Goal: Information Seeking & Learning: Learn about a topic

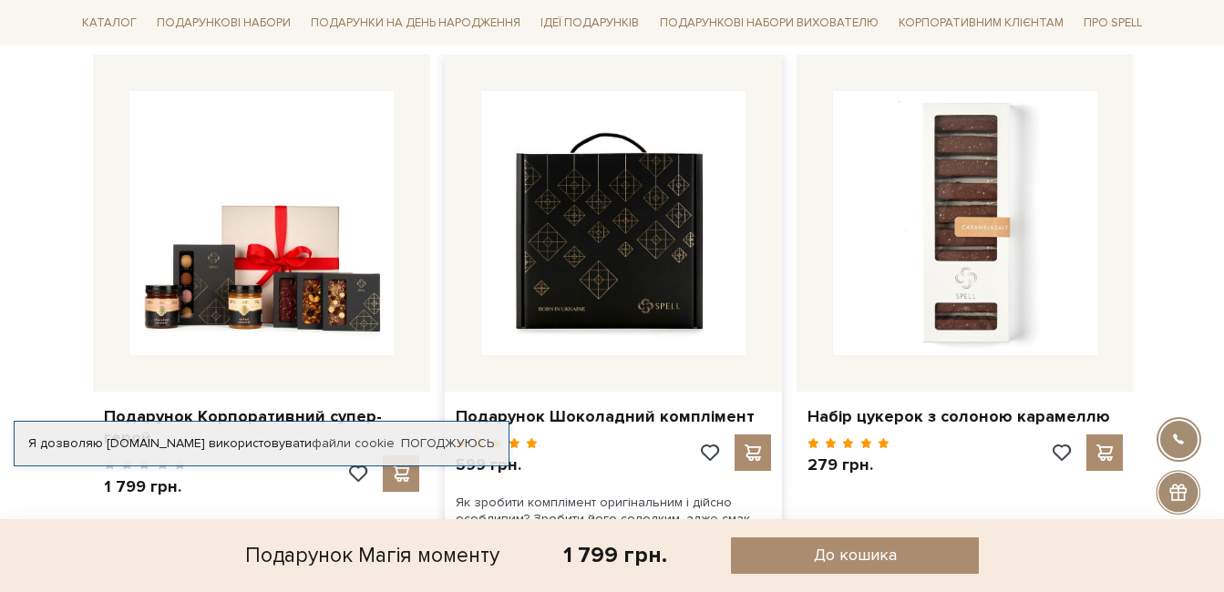
scroll to position [1458, 0]
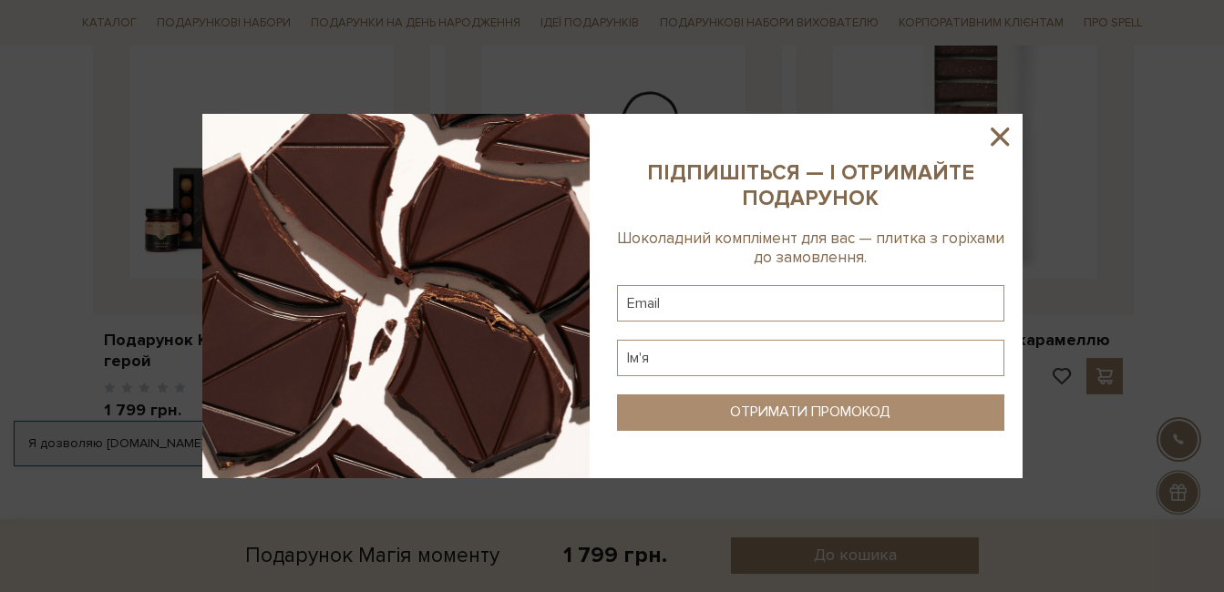
click at [1000, 134] on icon at bounding box center [999, 136] width 31 height 31
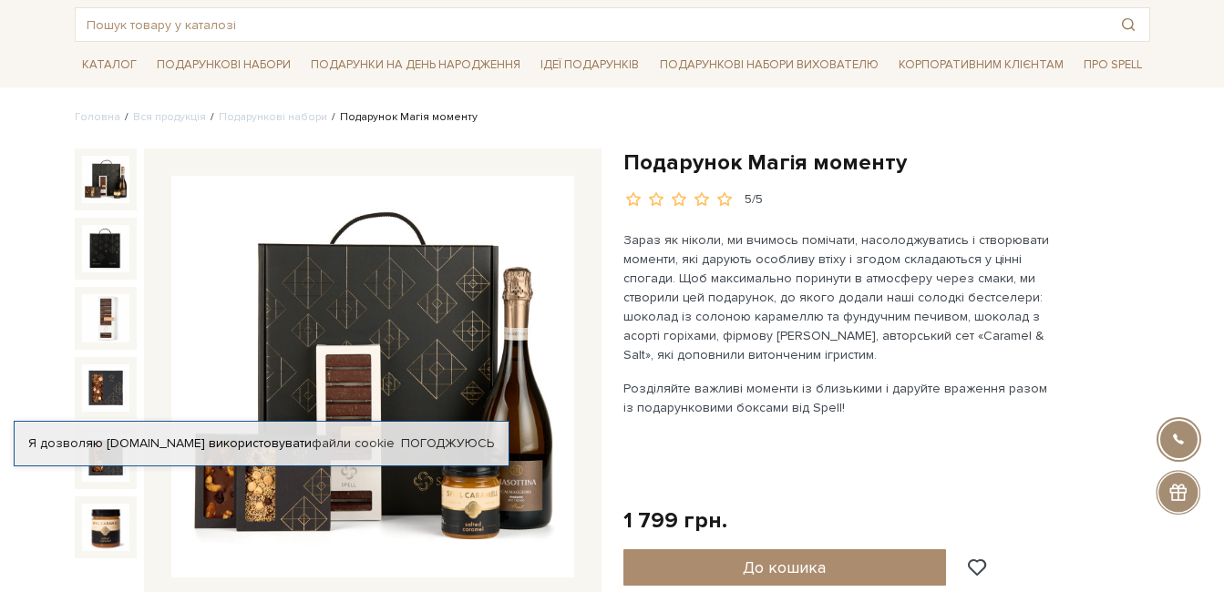
scroll to position [91, 0]
click at [385, 367] on img at bounding box center [372, 378] width 403 height 403
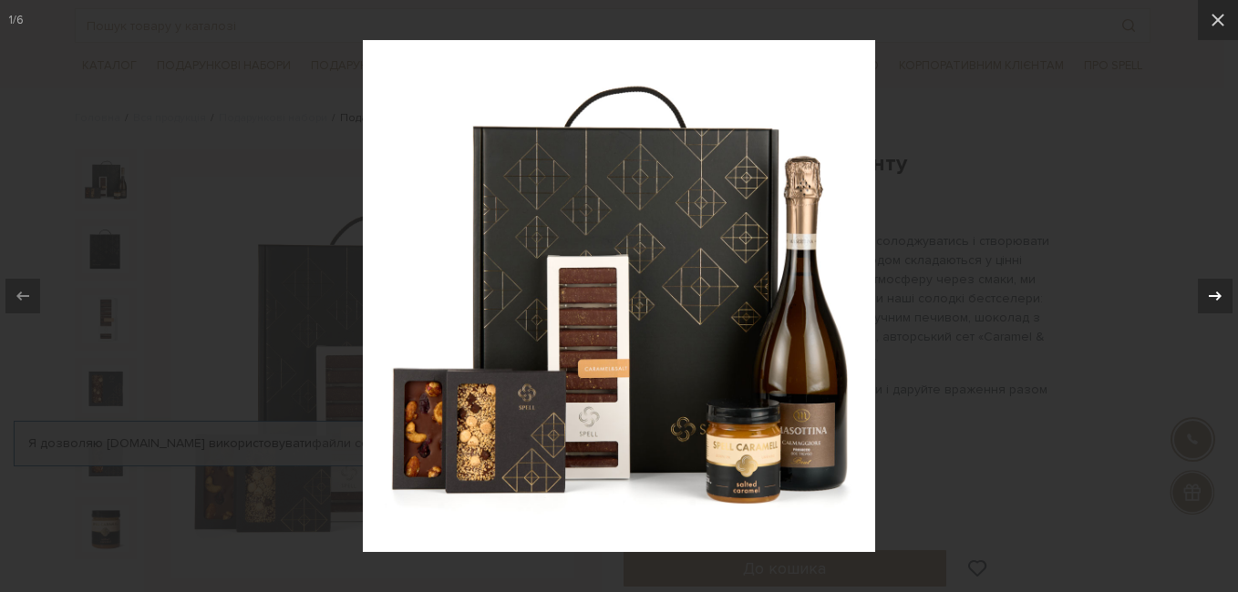
click at [1212, 293] on icon at bounding box center [1215, 296] width 22 height 22
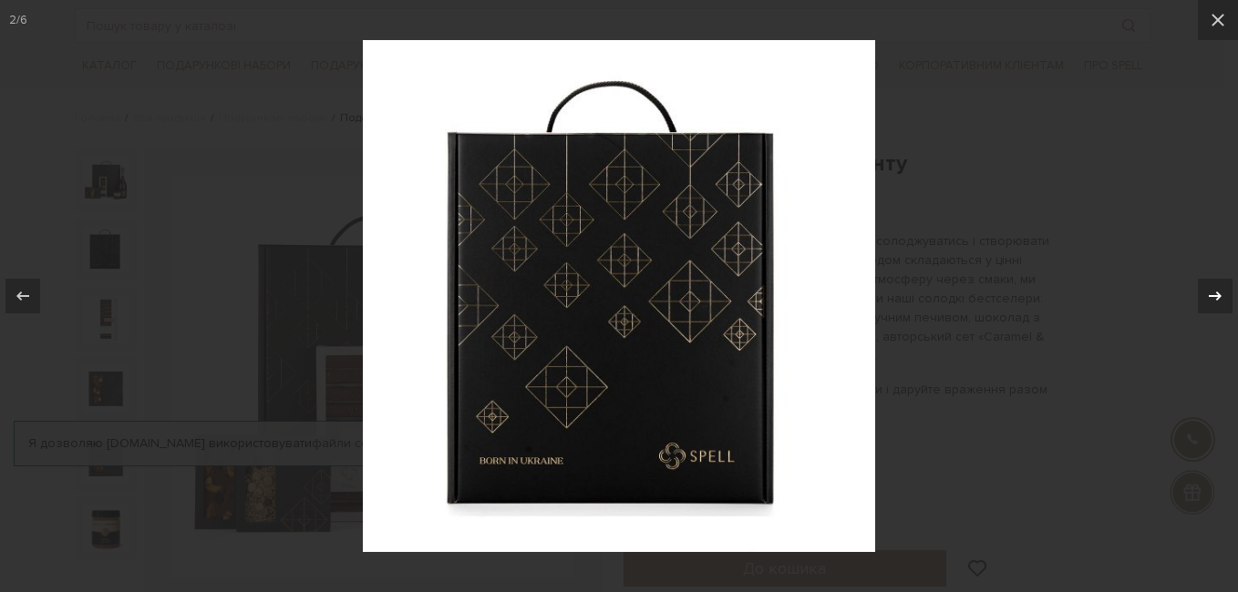
click at [1212, 293] on icon at bounding box center [1215, 296] width 22 height 22
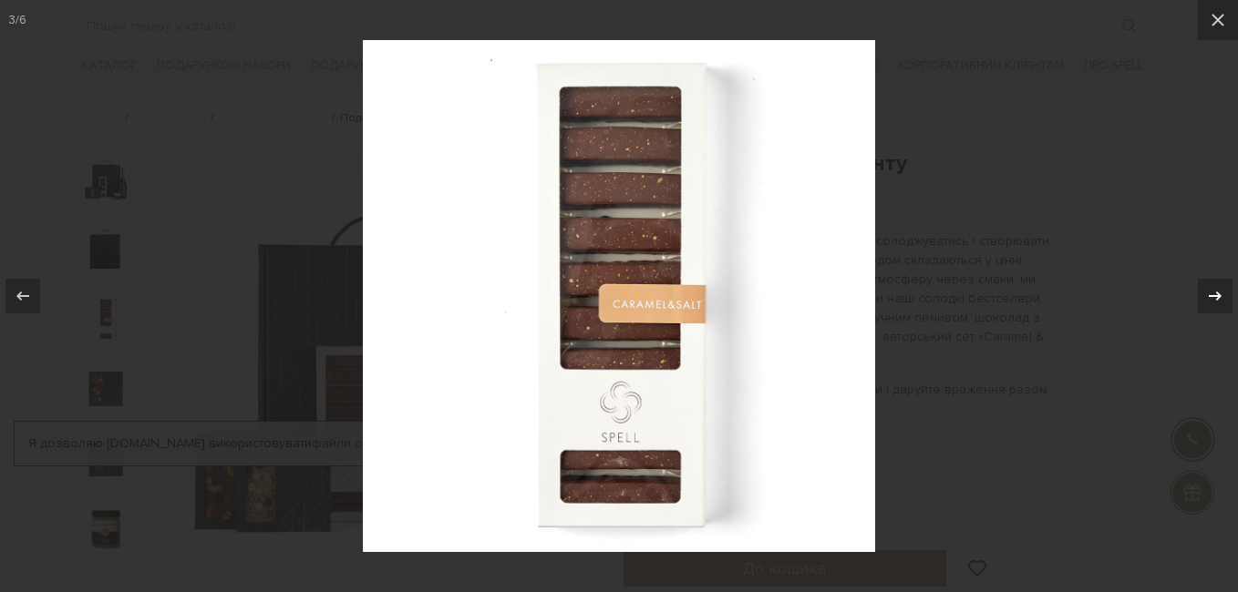
click at [1212, 293] on div "3 / 6" at bounding box center [619, 296] width 1238 height 592
click at [1216, 293] on icon at bounding box center [1215, 296] width 22 height 22
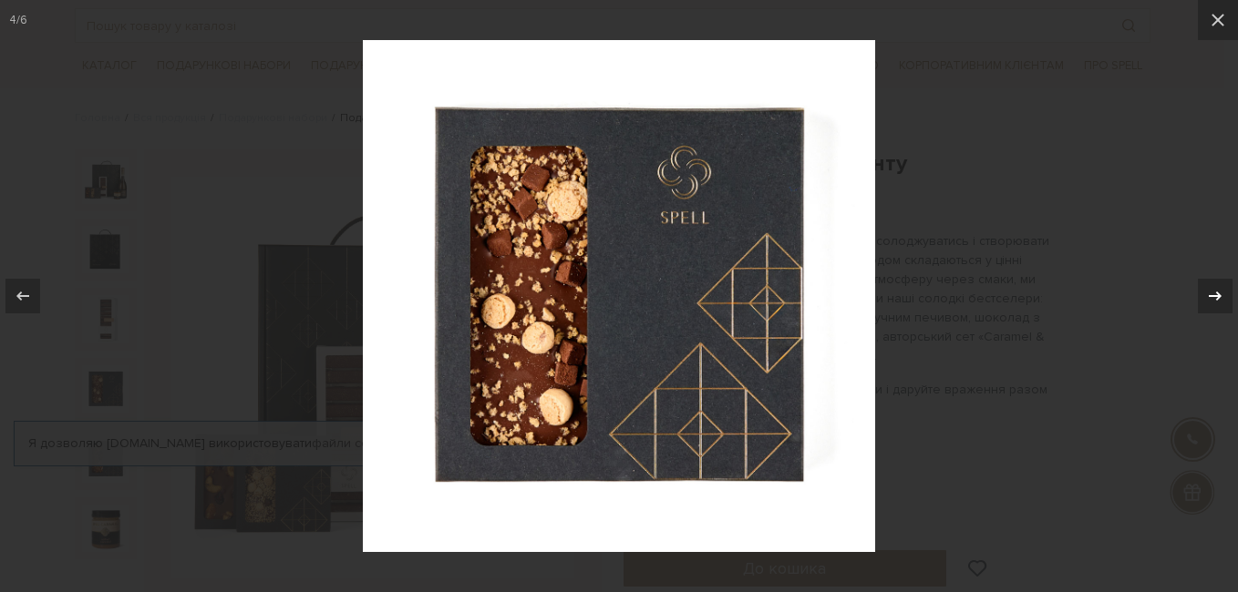
click at [1216, 293] on icon at bounding box center [1215, 296] width 22 height 22
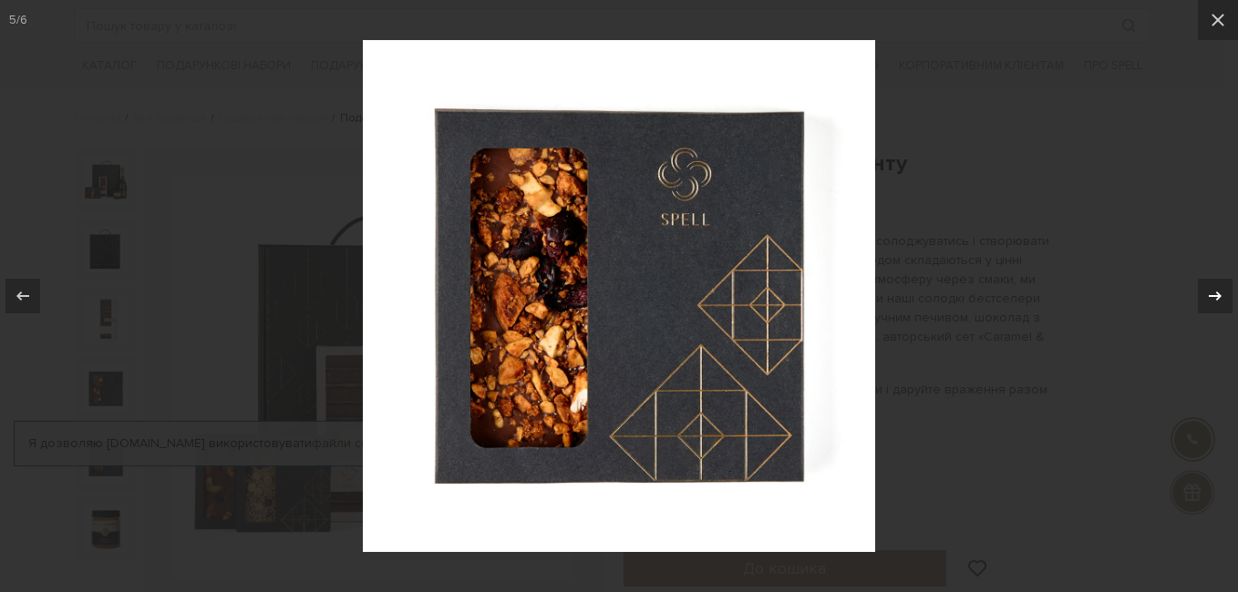
click at [1216, 293] on icon at bounding box center [1215, 296] width 22 height 22
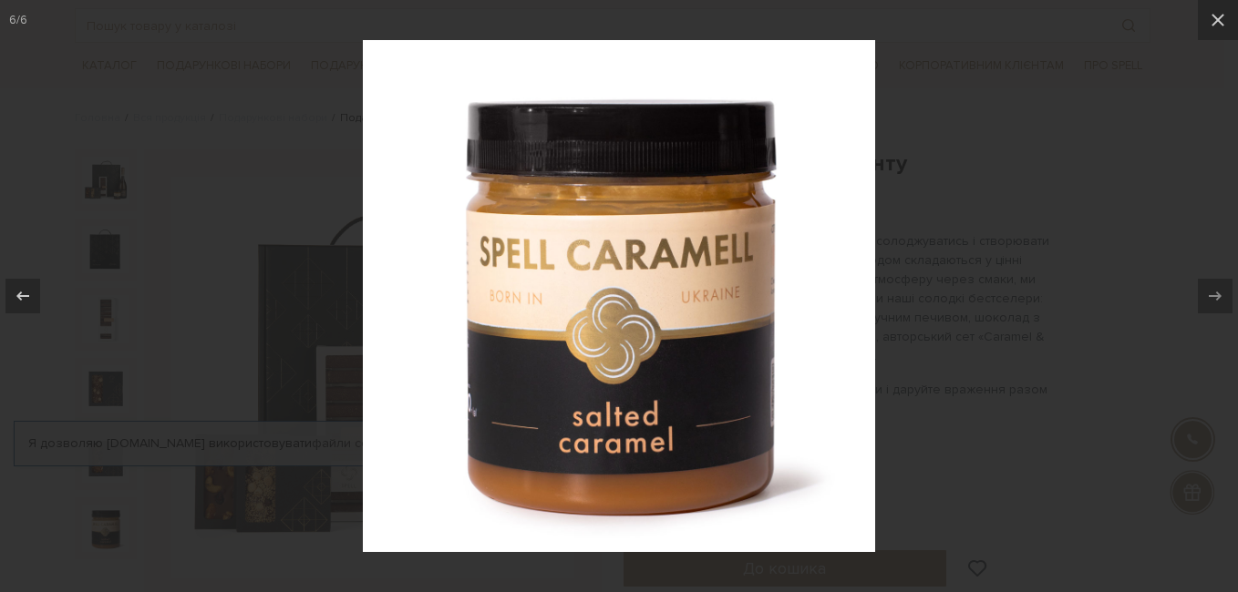
click at [1216, 293] on div "6 / 6" at bounding box center [619, 296] width 1238 height 592
click at [1222, 22] on icon at bounding box center [1218, 20] width 22 height 22
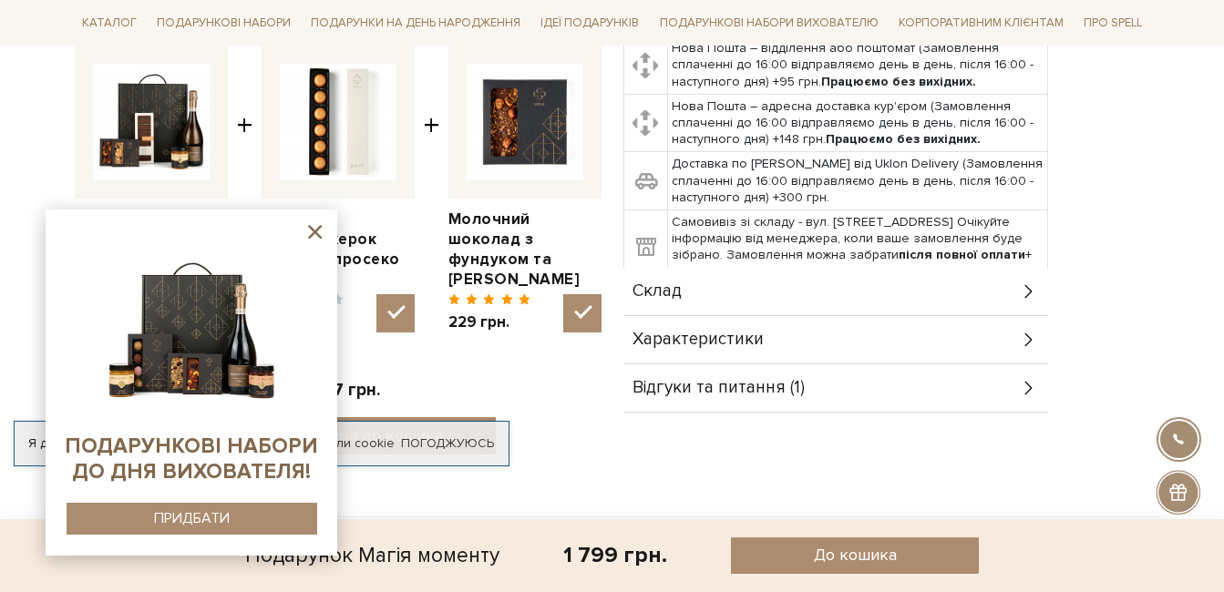
scroll to position [820, 0]
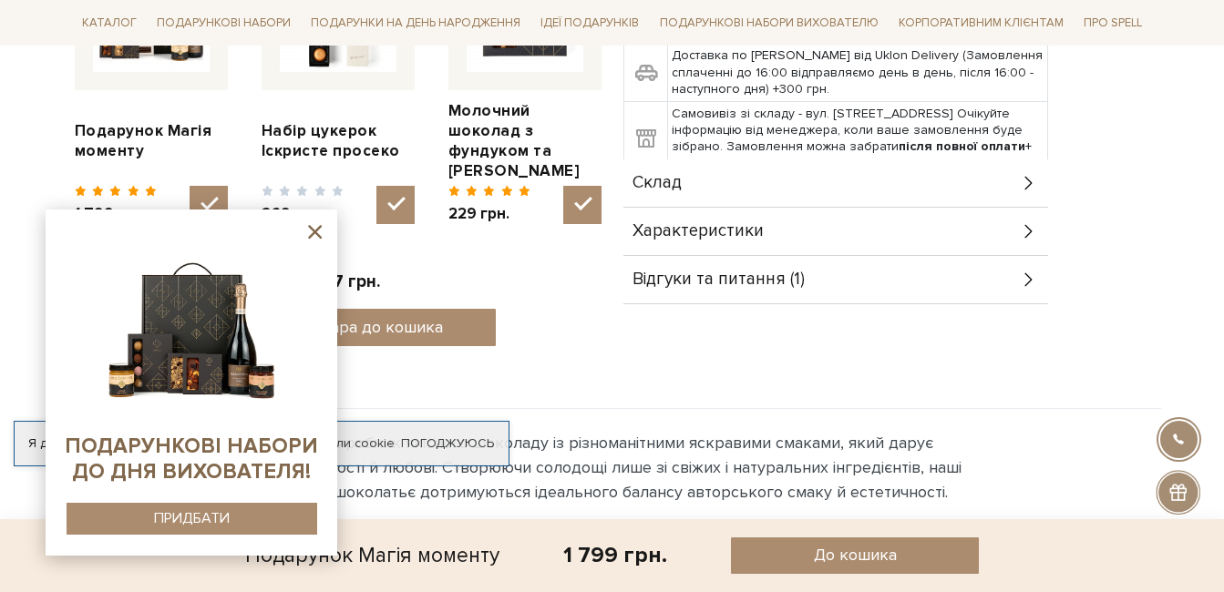
click at [1024, 229] on icon at bounding box center [1029, 231] width 20 height 20
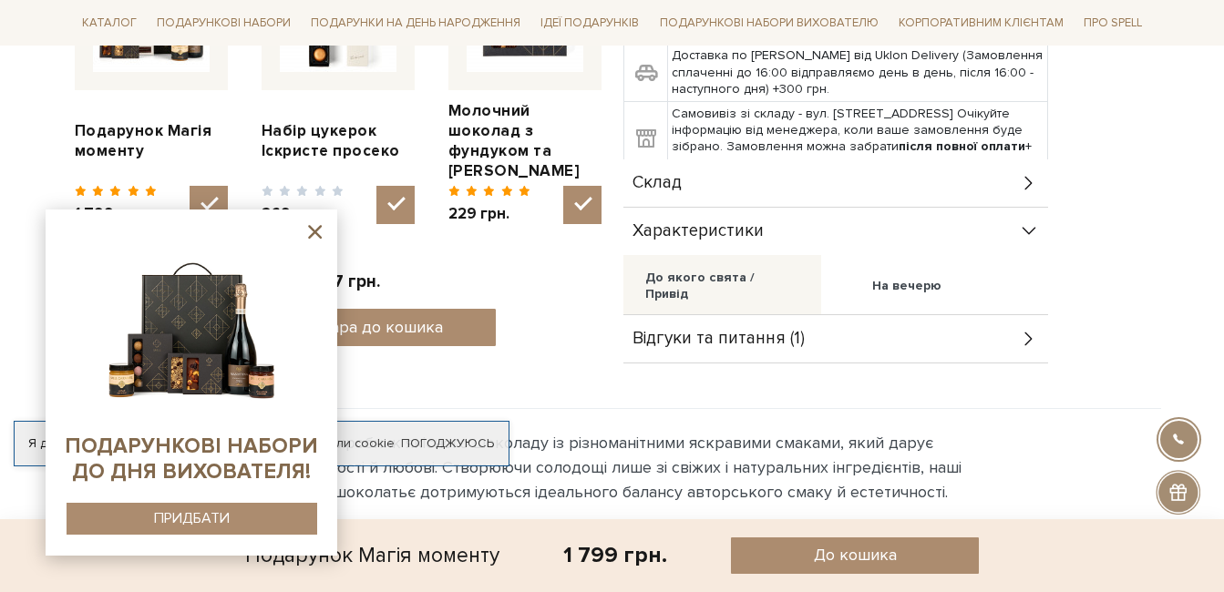
click at [1022, 183] on icon at bounding box center [1029, 183] width 20 height 20
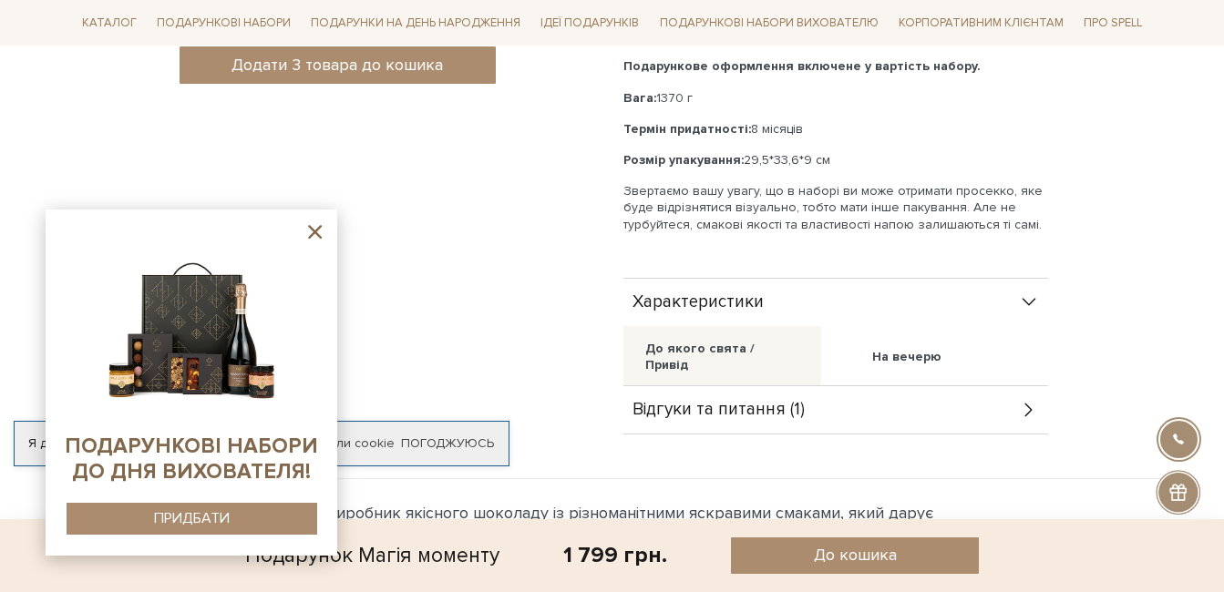
scroll to position [1094, 0]
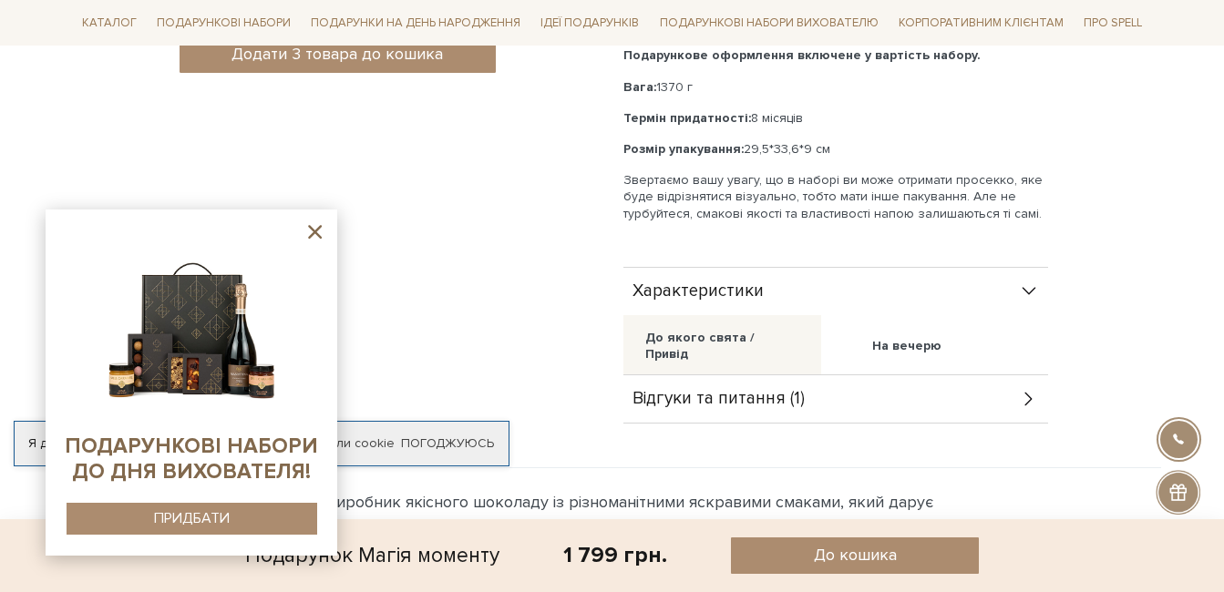
click at [1019, 401] on div "Відгуки та питання (1)" at bounding box center [835, 398] width 425 height 47
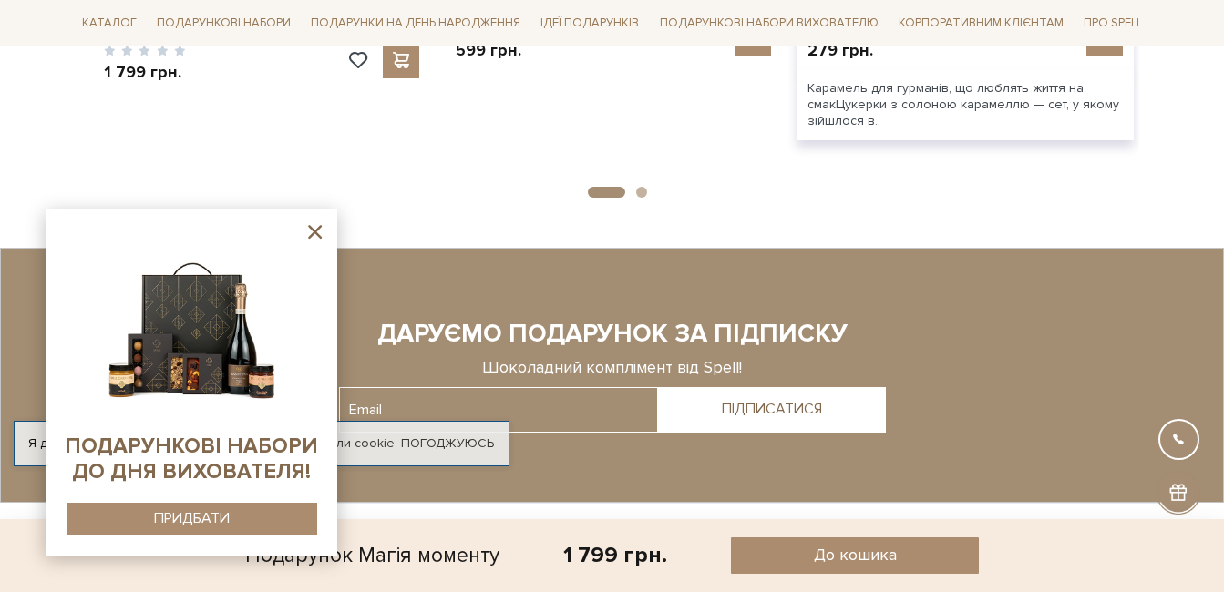
scroll to position [2583, 0]
